Goal: Register for event/course

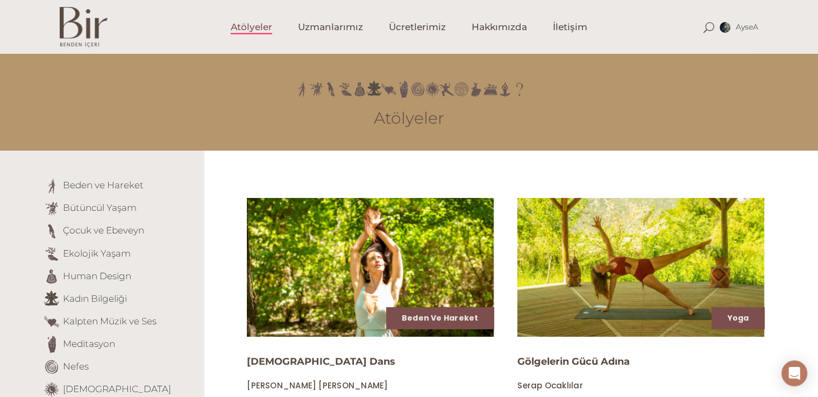
scroll to position [346, 0]
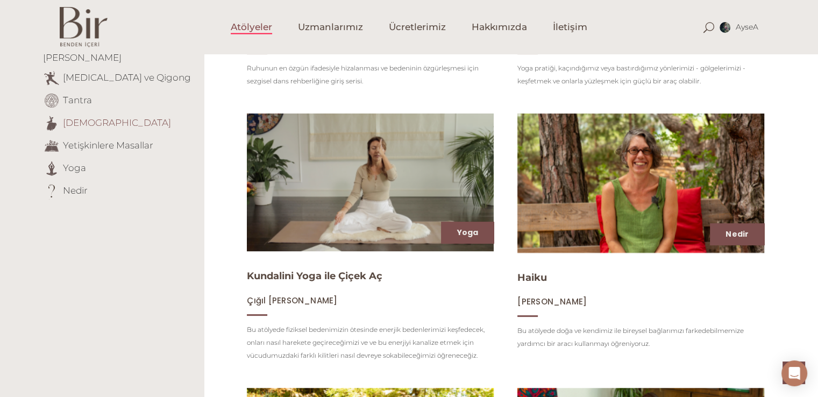
click at [64, 117] on link "[DEMOGRAPHIC_DATA]" at bounding box center [117, 122] width 108 height 11
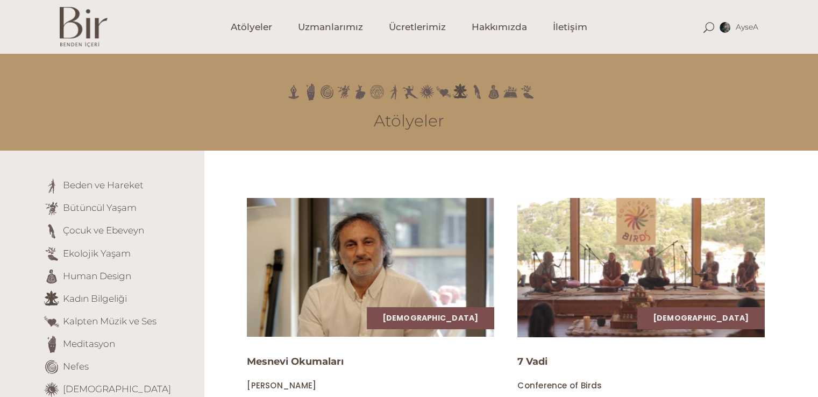
click at [600, 282] on img at bounding box center [640, 267] width 254 height 143
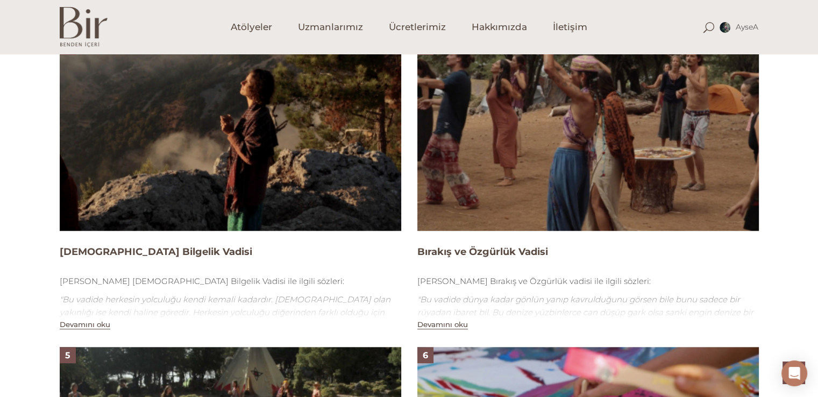
scroll to position [693, 0]
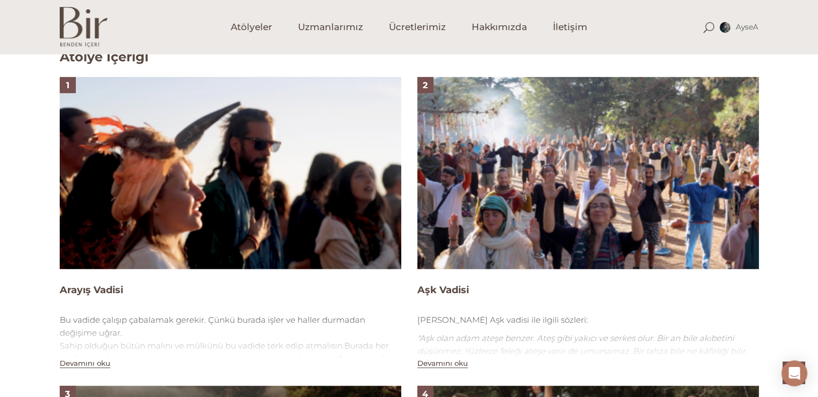
click at [625, 120] on img at bounding box center [587, 173] width 341 height 192
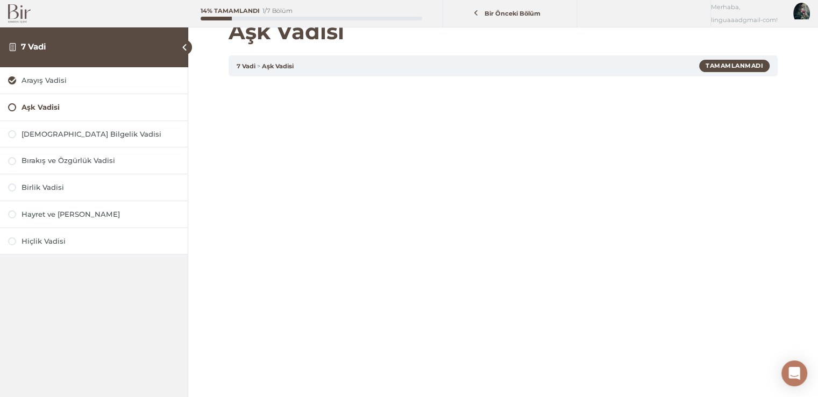
scroll to position [43, 0]
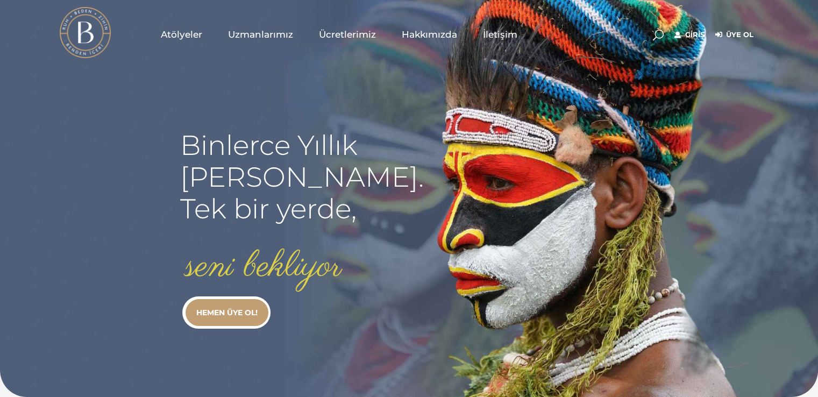
type input "[EMAIL_ADDRESS][DOMAIN_NAME]"
click at [684, 33] on link "Giriş" at bounding box center [689, 34] width 30 height 13
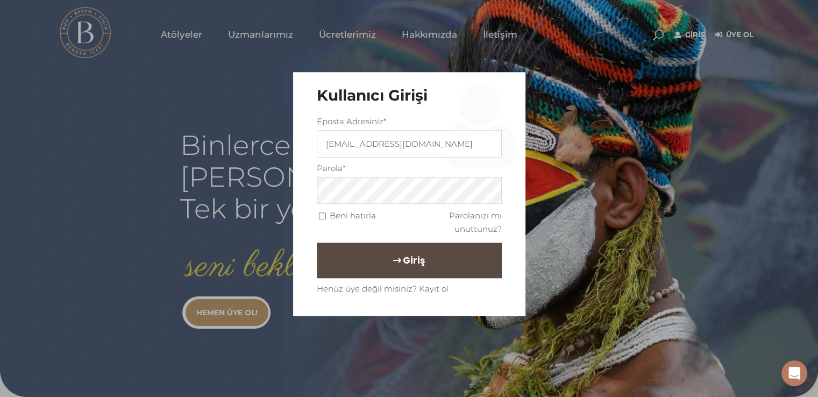
click at [403, 255] on span "Giriş" at bounding box center [414, 261] width 22 height 18
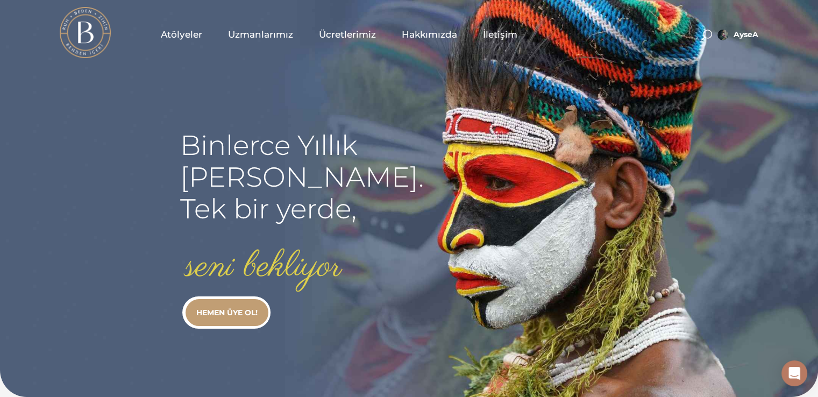
click at [185, 38] on span "Atölyeler" at bounding box center [181, 34] width 41 height 12
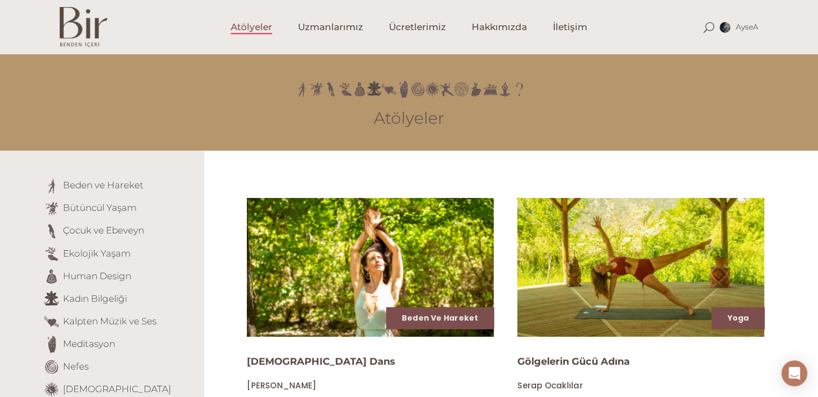
scroll to position [346, 0]
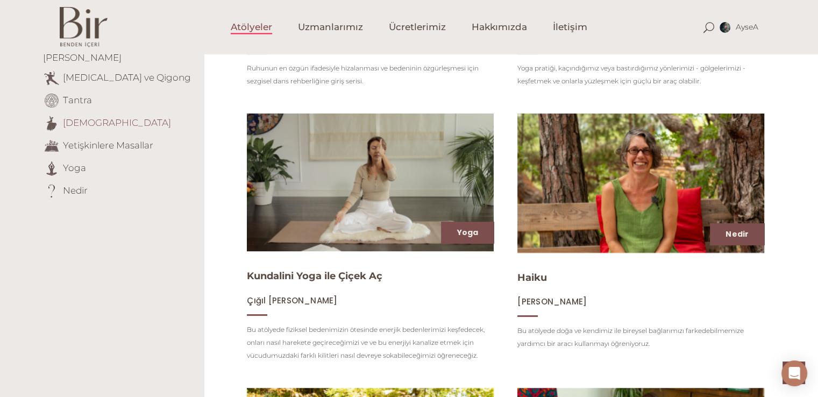
click at [87, 117] on link "Tasavvuf" at bounding box center [117, 122] width 108 height 11
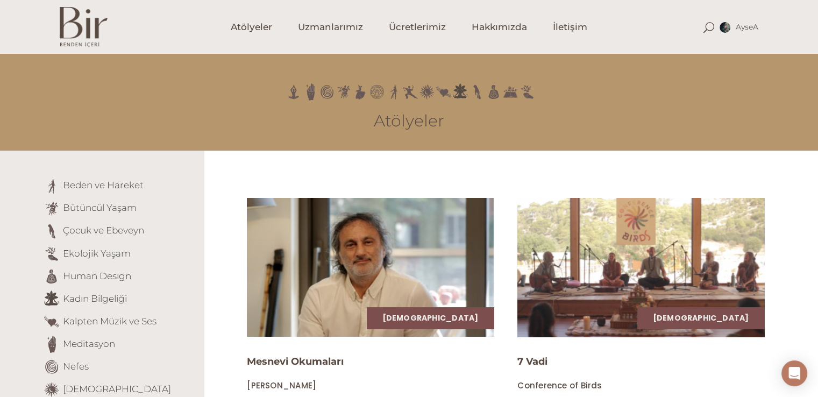
click at [695, 266] on img at bounding box center [640, 267] width 254 height 143
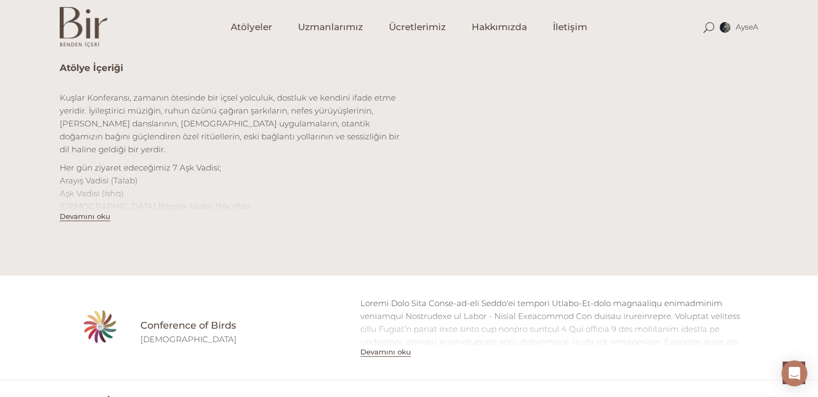
scroll to position [693, 0]
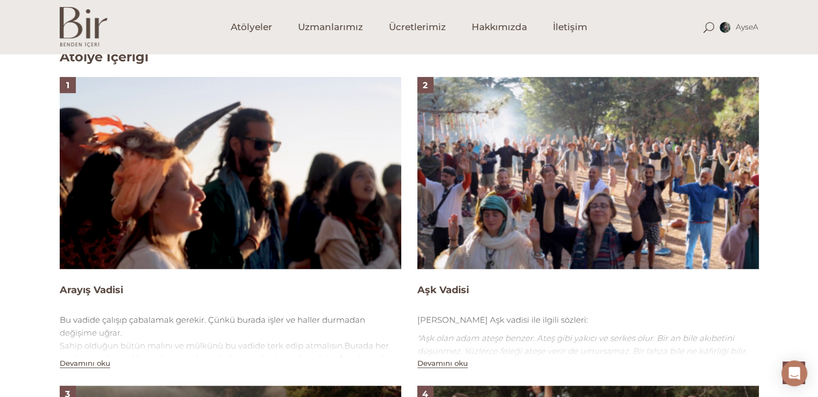
click at [656, 202] on img at bounding box center [587, 173] width 341 height 192
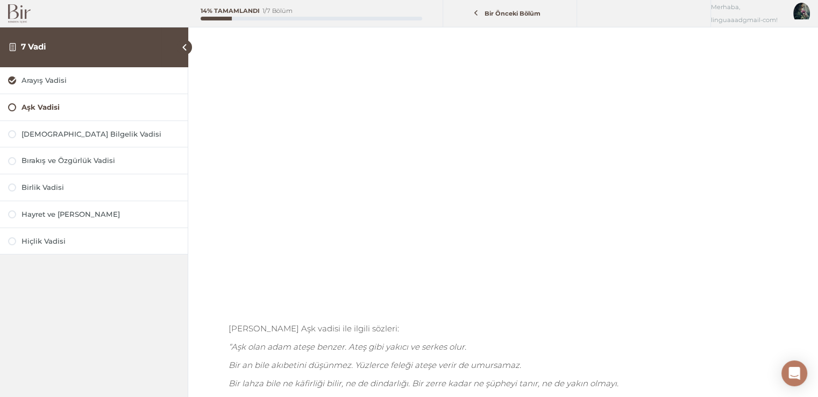
scroll to position [92, 0]
